Goal: Check status: Check status

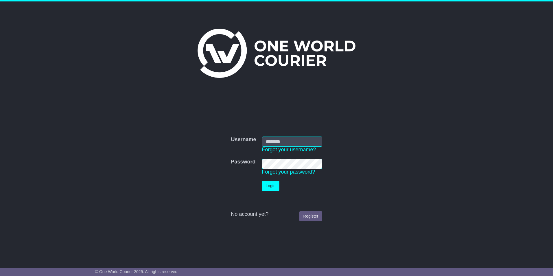
type input "**********"
click at [267, 186] on button "Login" at bounding box center [270, 186] width 17 height 10
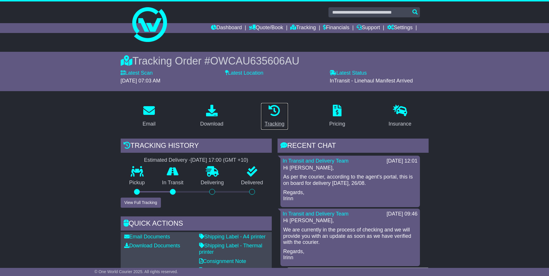
click at [278, 115] on icon at bounding box center [274, 111] width 12 height 12
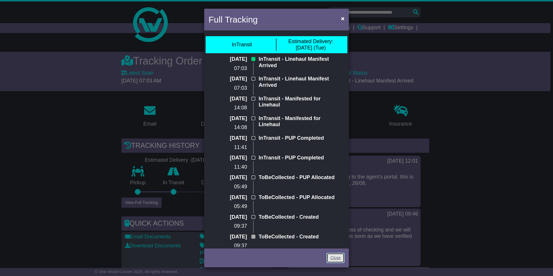
click at [341, 255] on link "Close" at bounding box center [336, 258] width 18 height 10
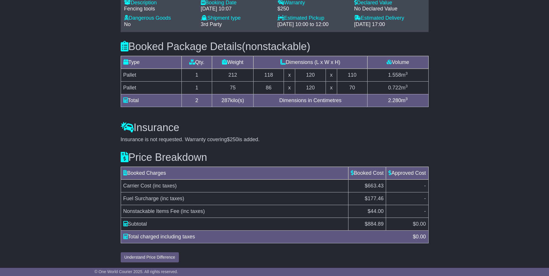
scroll to position [468, 0]
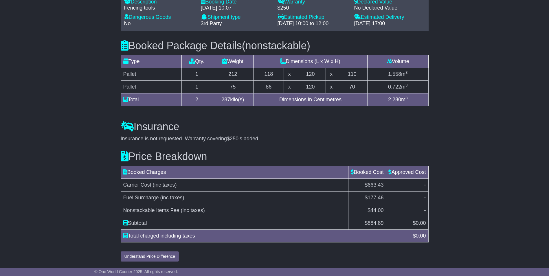
click at [157, 257] on button "Understand Price Difference" at bounding box center [150, 256] width 58 height 10
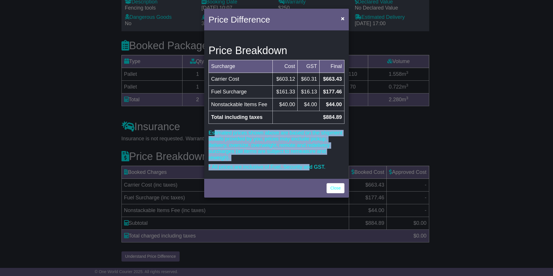
drag, startPoint x: 214, startPoint y: 133, endPoint x: 308, endPoint y: 166, distance: 99.5
click at [308, 166] on div "Price Breakdown Surcharge Cost GST Final Carrier Cost $603.12 $60.31 $663.43 Fu…" at bounding box center [276, 105] width 145 height 146
drag, startPoint x: 308, startPoint y: 166, endPoint x: 297, endPoint y: 171, distance: 11.3
click at [297, 171] on div "Price Breakdown Surcharge Cost GST Final Carrier Cost $603.12 $60.31 $663.43 Fu…" at bounding box center [276, 105] width 145 height 146
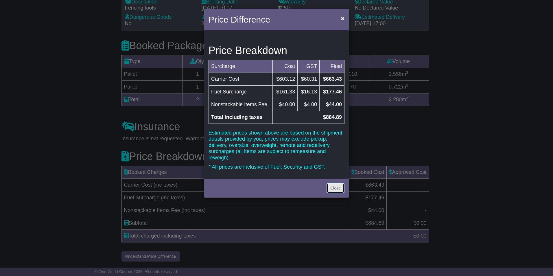
click at [336, 185] on link "Close" at bounding box center [336, 188] width 18 height 10
